Goal: Information Seeking & Learning: Learn about a topic

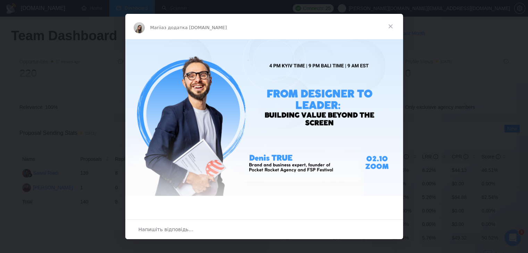
click at [388, 27] on span "Закрити" at bounding box center [390, 26] width 25 height 25
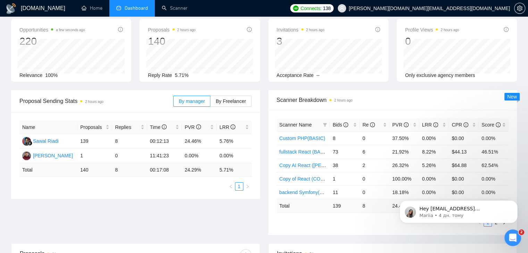
scroll to position [35, 0]
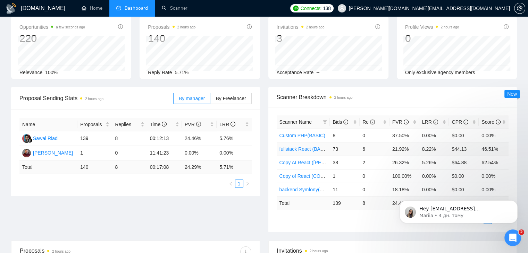
click at [299, 148] on link "fullstack React (BASIC)" at bounding box center [304, 149] width 51 height 6
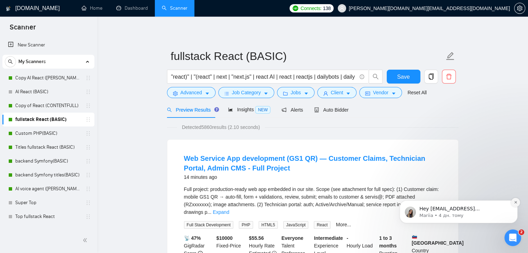
click at [516, 202] on icon "Dismiss notification" at bounding box center [515, 202] width 4 height 4
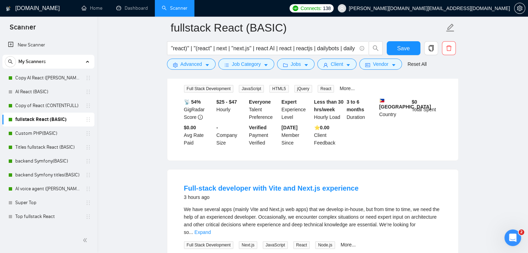
scroll to position [312, 0]
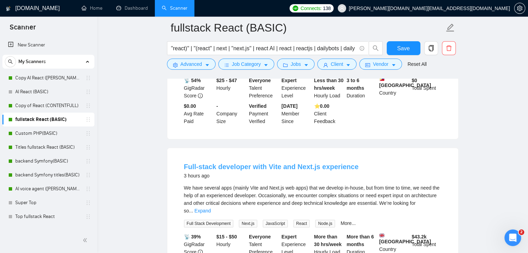
click at [219, 163] on link "Full-stack developer with Vite and Next.js experience" at bounding box center [271, 167] width 174 height 8
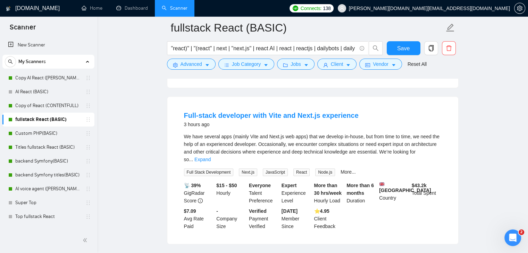
scroll to position [382, 0]
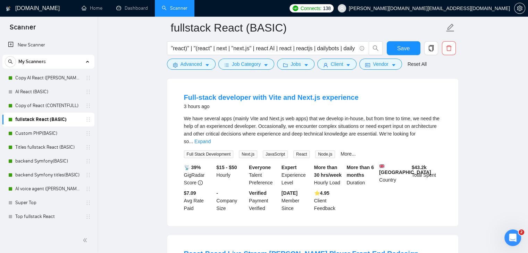
click at [211, 139] on link "Expand" at bounding box center [202, 142] width 16 height 6
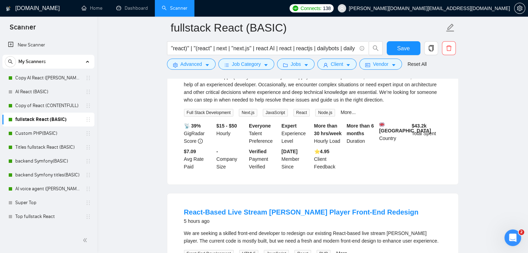
scroll to position [416, 0]
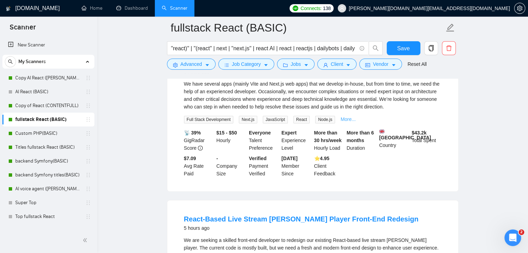
click at [345, 117] on link "More..." at bounding box center [347, 120] width 15 height 6
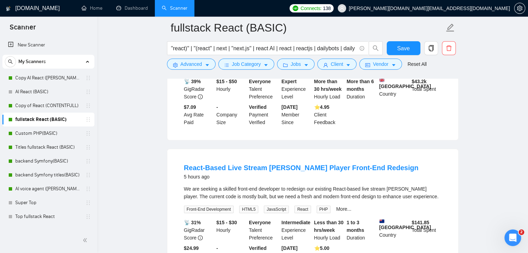
scroll to position [486, 0]
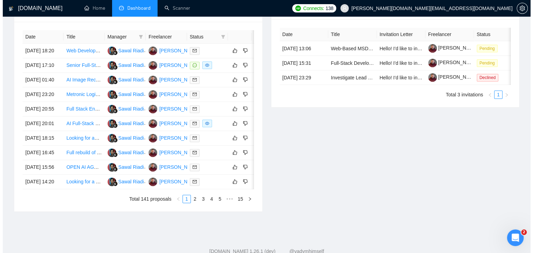
scroll to position [277, 0]
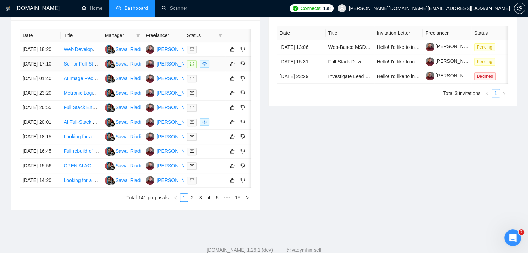
click at [207, 68] on span at bounding box center [204, 64] width 10 height 8
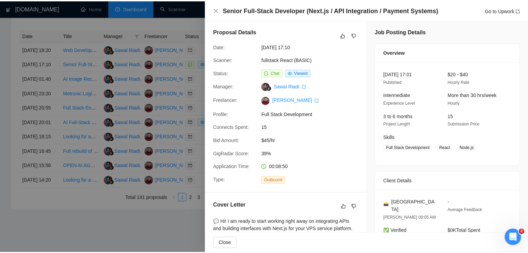
scroll to position [0, 0]
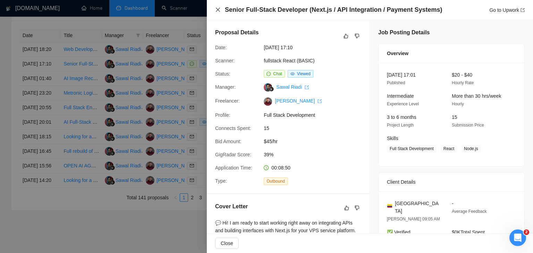
click at [218, 9] on icon "close" at bounding box center [218, 10] width 6 height 6
